Goal: Find specific page/section

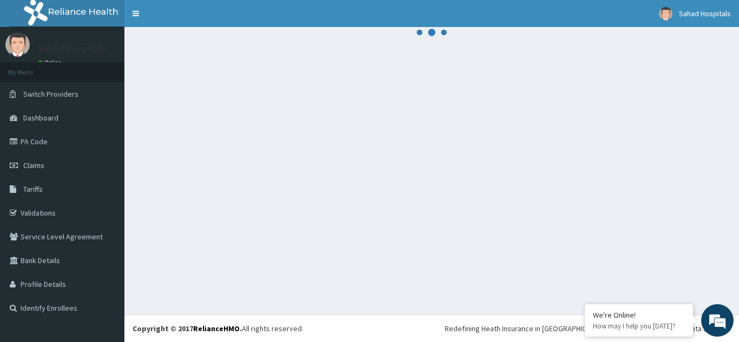
click at [530, 181] on div at bounding box center [431, 171] width 614 height 288
drag, startPoint x: 0, startPoint y: 0, endPoint x: 530, endPoint y: 181, distance: 560.5
click at [530, 181] on div at bounding box center [431, 171] width 614 height 288
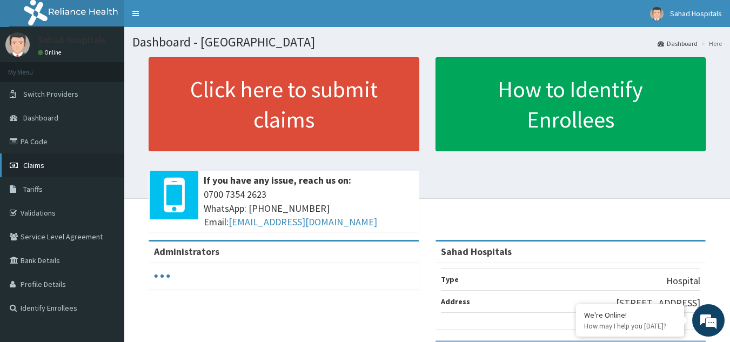
click at [35, 167] on span "Claims" at bounding box center [33, 166] width 21 height 10
